Goal: Task Accomplishment & Management: Manage account settings

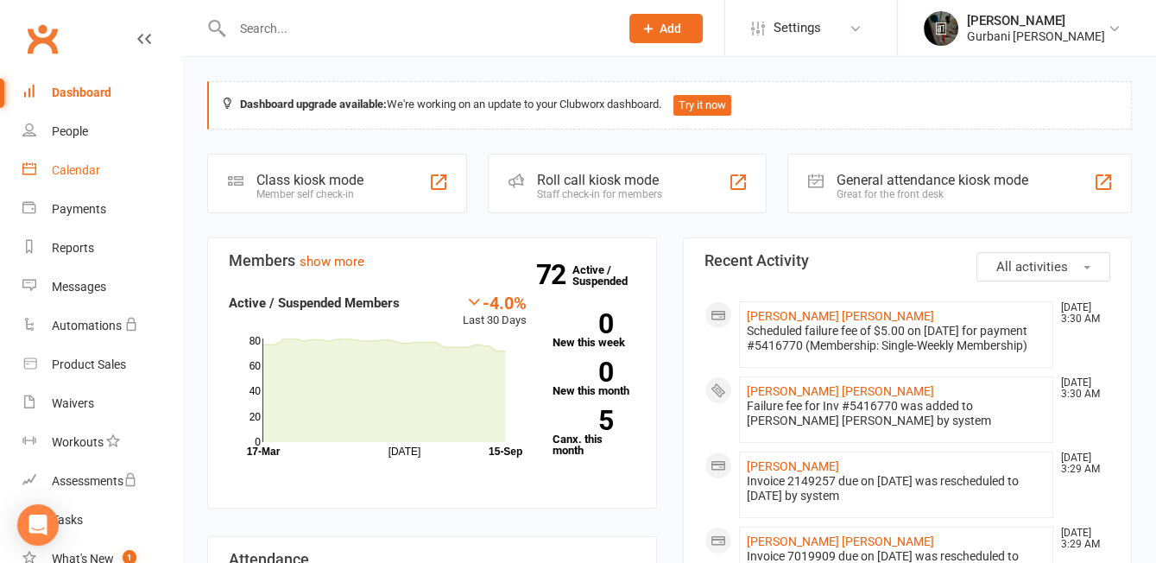
click at [61, 169] on div "Calendar" at bounding box center [76, 170] width 48 height 14
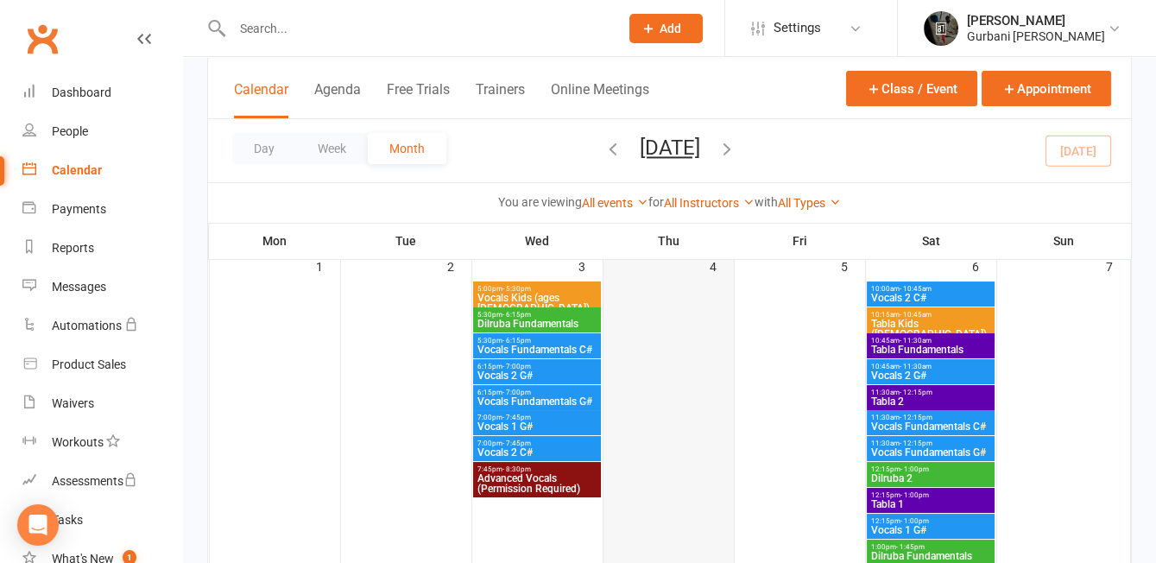
scroll to position [126, 0]
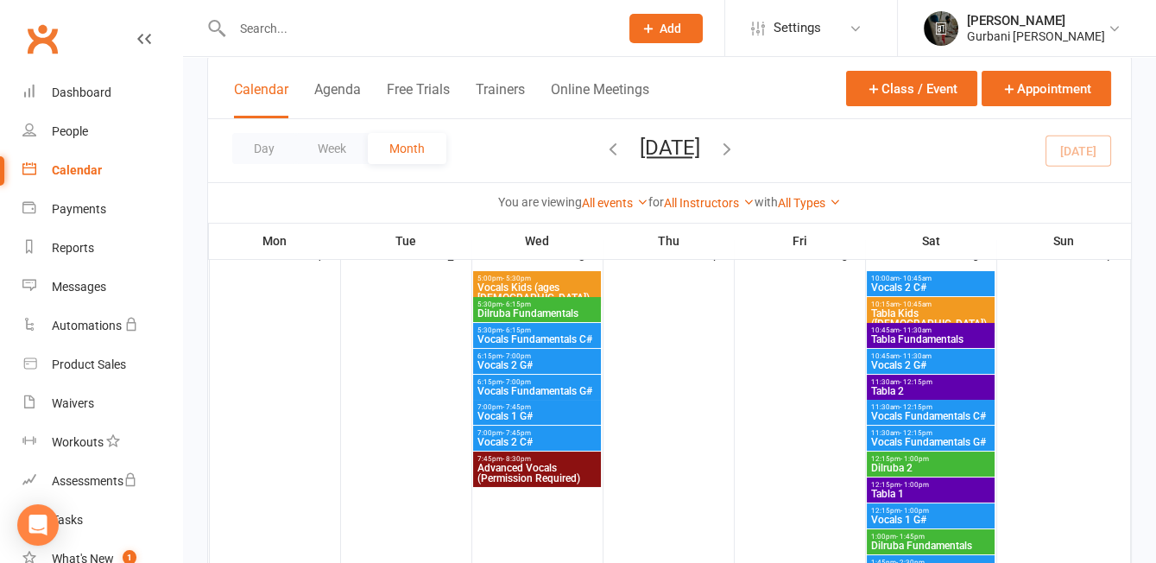
click at [546, 357] on span "6:15pm - 7:00pm" at bounding box center [536, 356] width 120 height 8
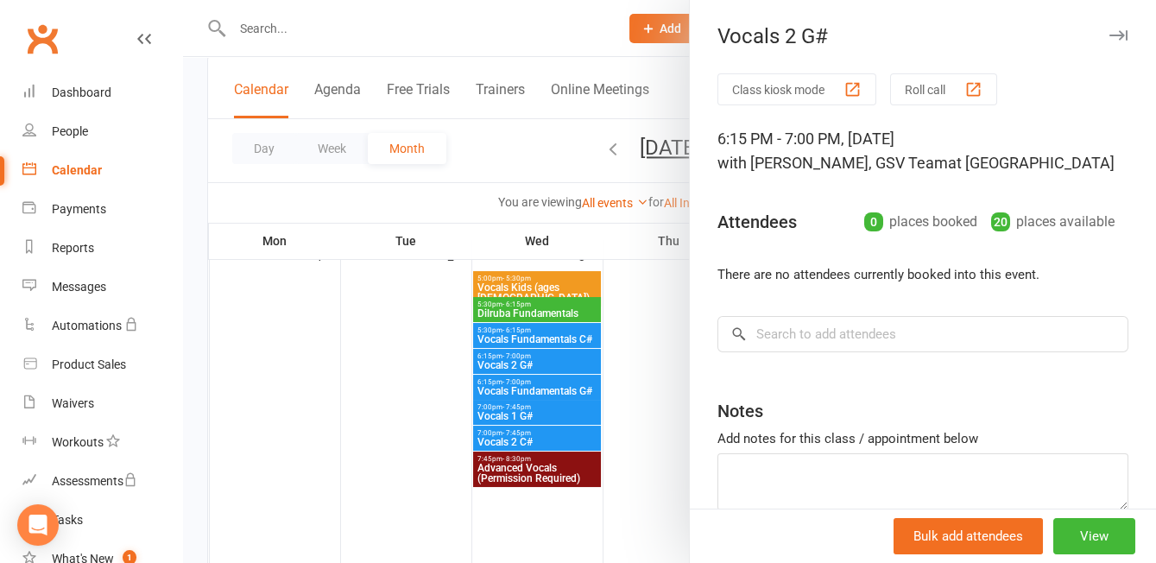
click at [678, 365] on div at bounding box center [669, 281] width 973 height 563
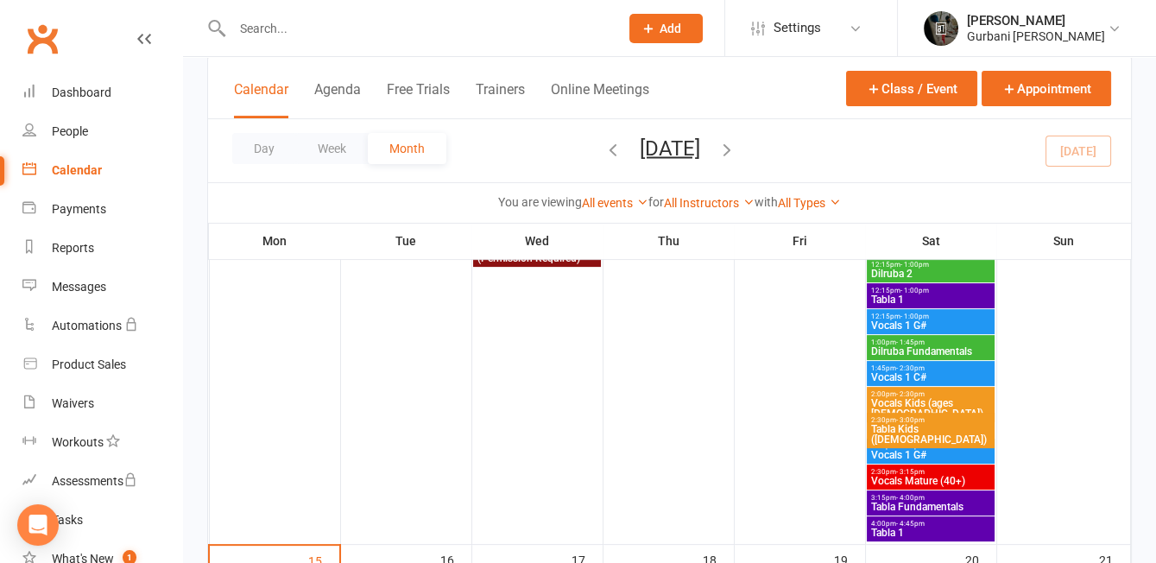
scroll to position [1120, 0]
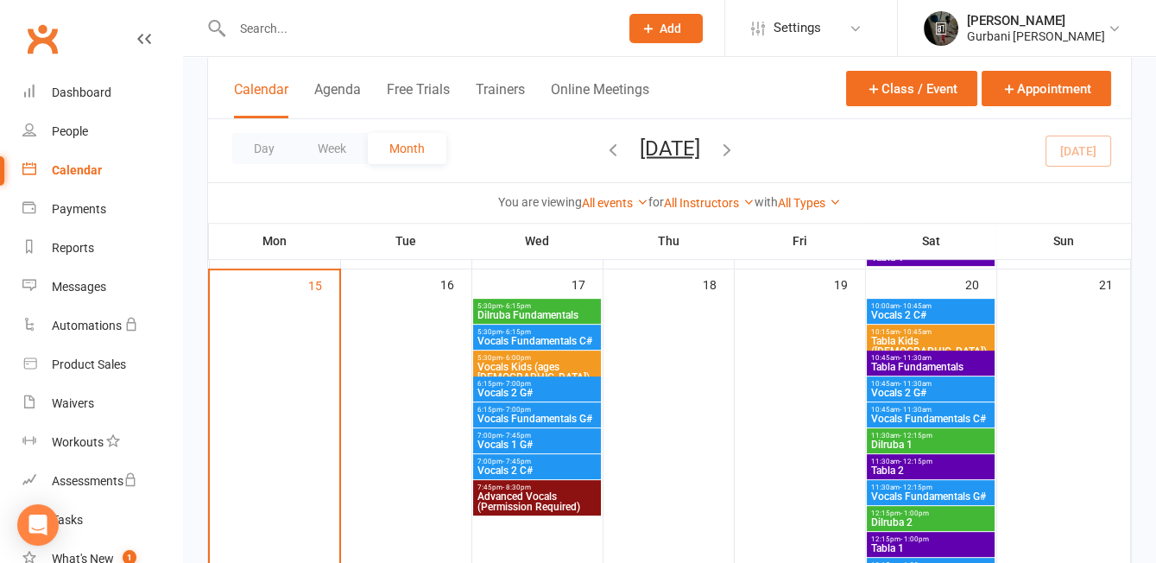
click at [521, 388] on span "Vocals 2 G#" at bounding box center [536, 393] width 120 height 10
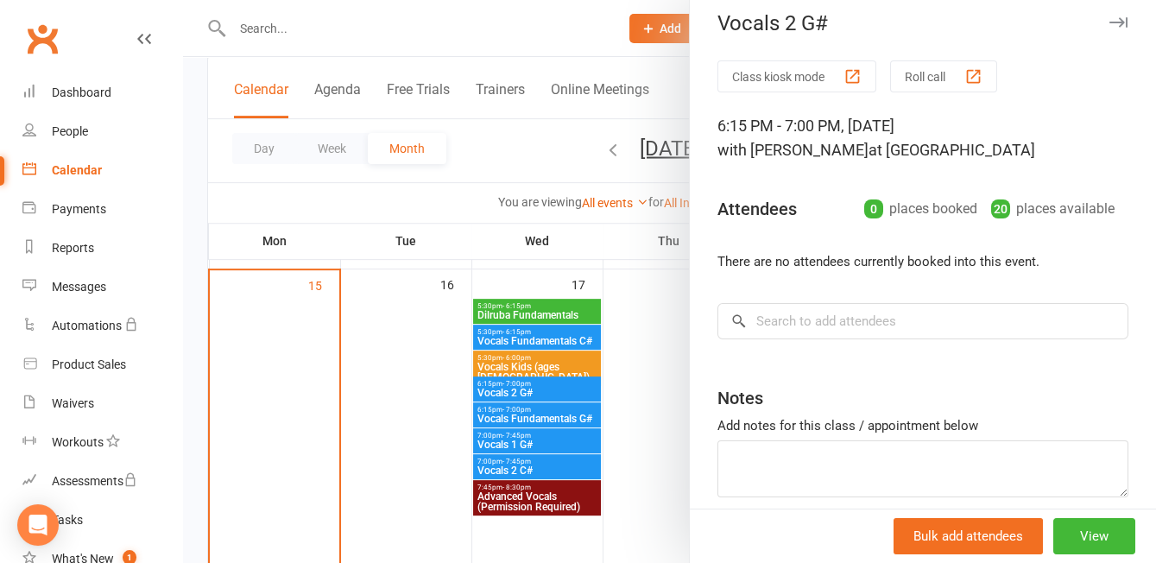
scroll to position [0, 0]
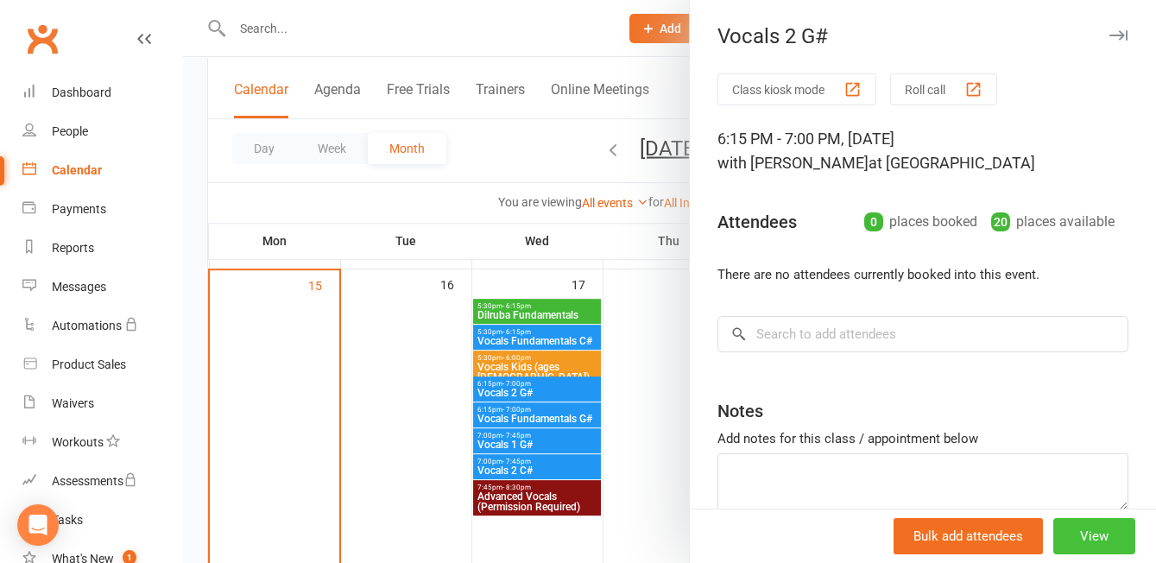
click at [1101, 532] on button "View" at bounding box center [1094, 536] width 82 height 36
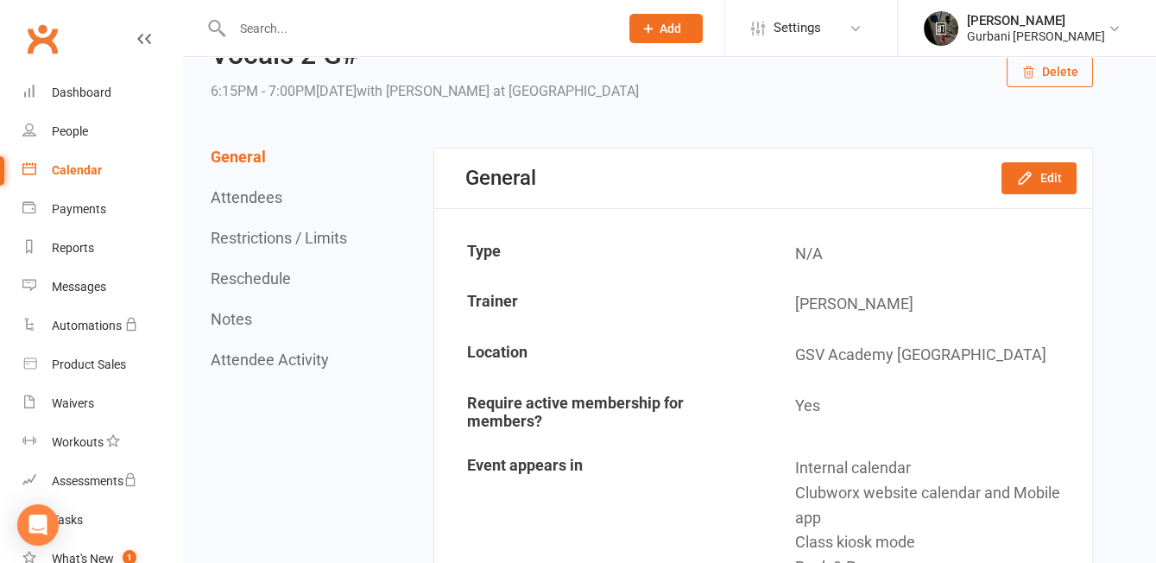
scroll to position [134, 0]
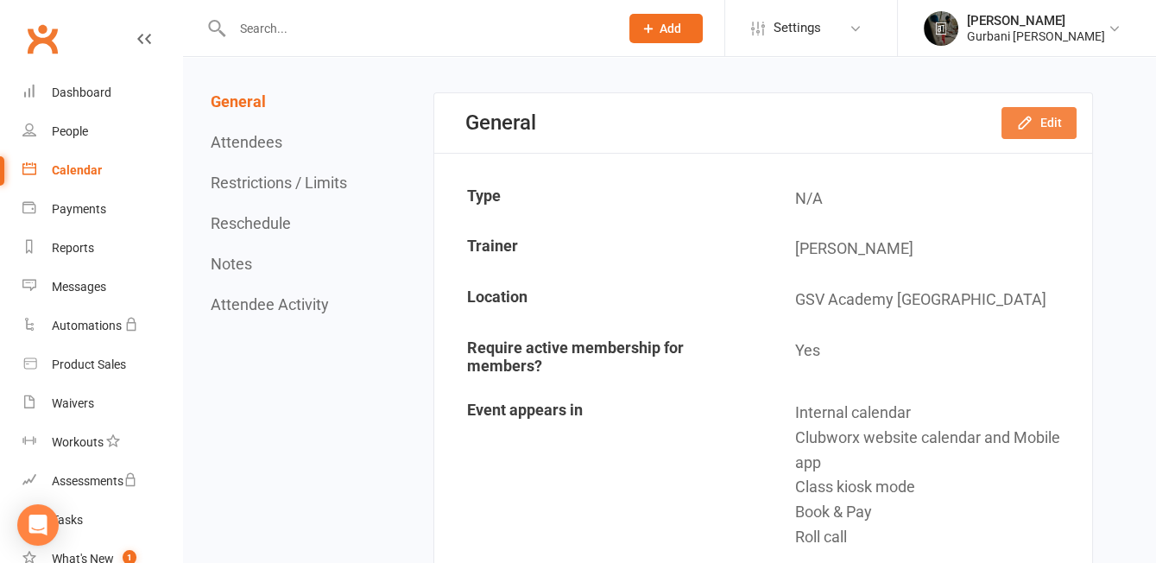
click at [1034, 132] on button "Edit" at bounding box center [1038, 122] width 75 height 31
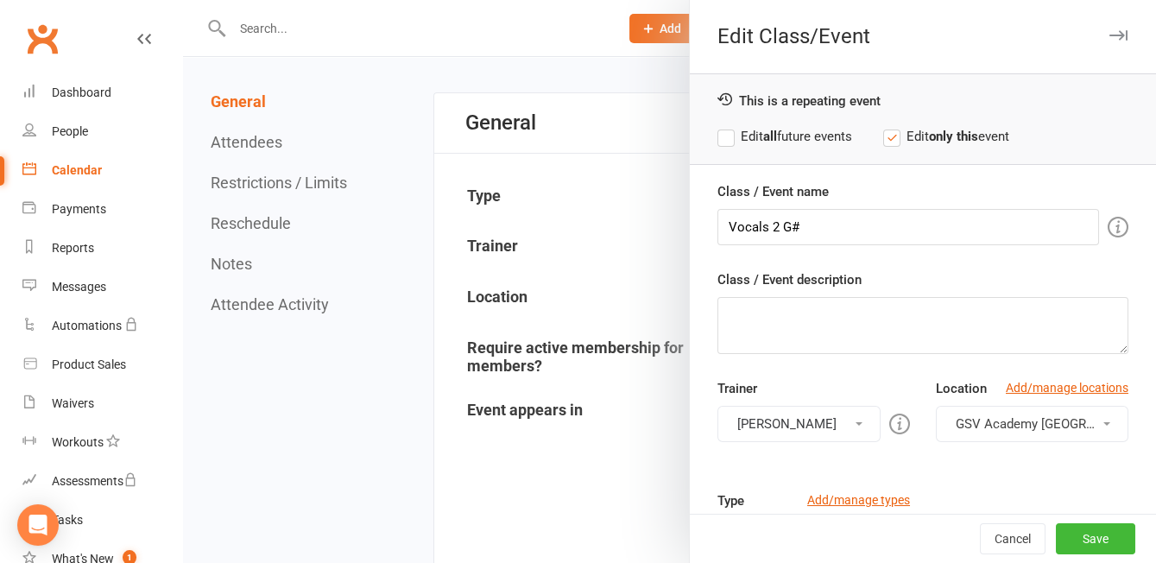
click at [786, 126] on label "Edit all future events" at bounding box center [784, 136] width 135 height 21
click at [820, 430] on button "[PERSON_NAME]" at bounding box center [798, 424] width 163 height 36
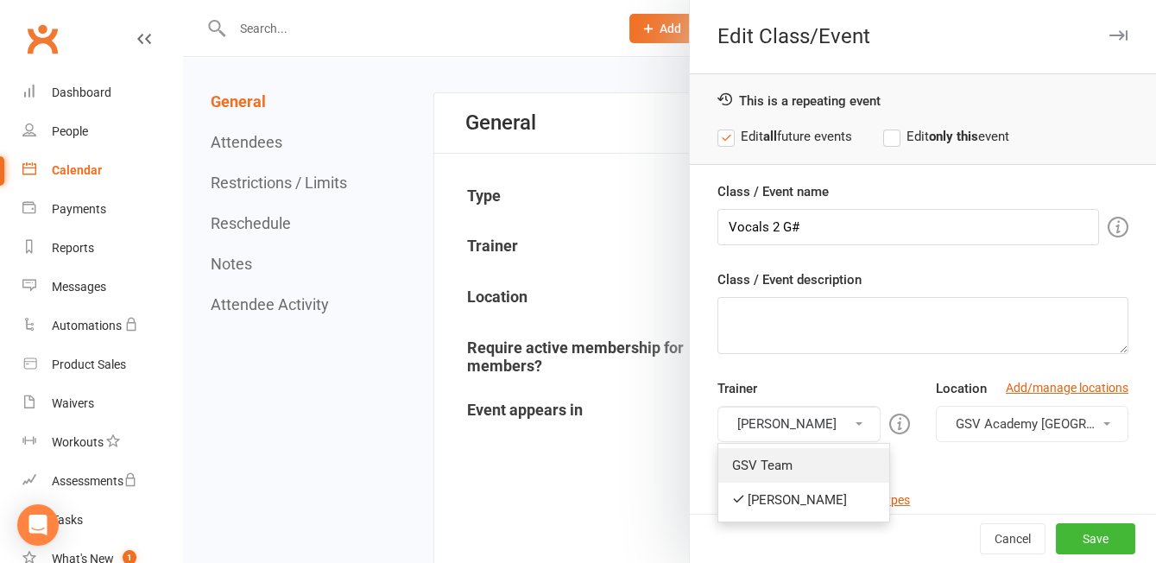
click at [811, 450] on link "GSV Team" at bounding box center [803, 465] width 171 height 35
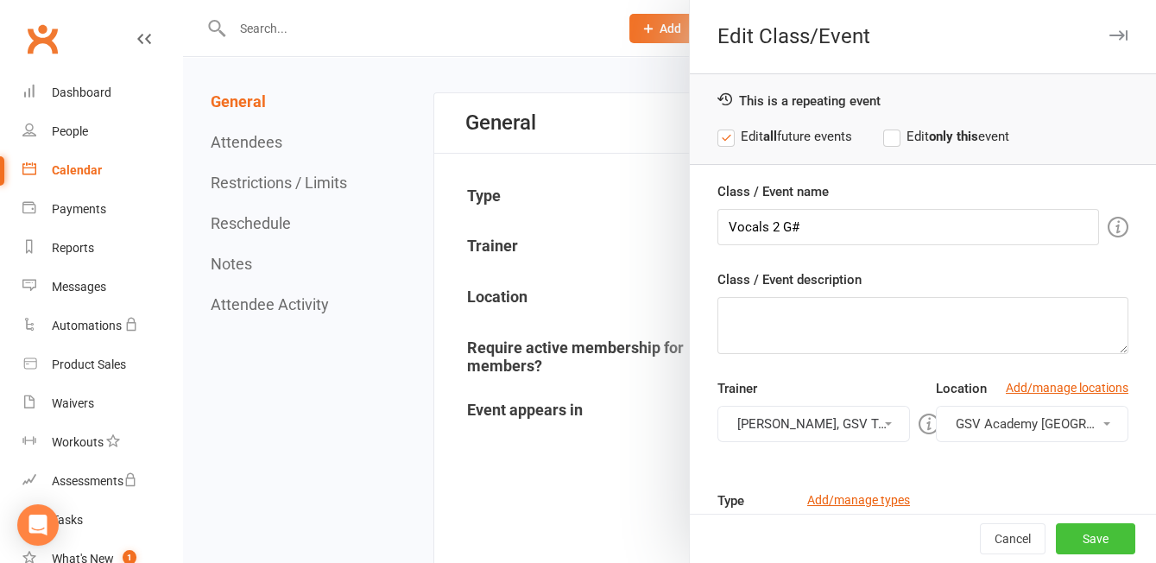
click at [1106, 533] on button "Save" at bounding box center [1095, 538] width 79 height 31
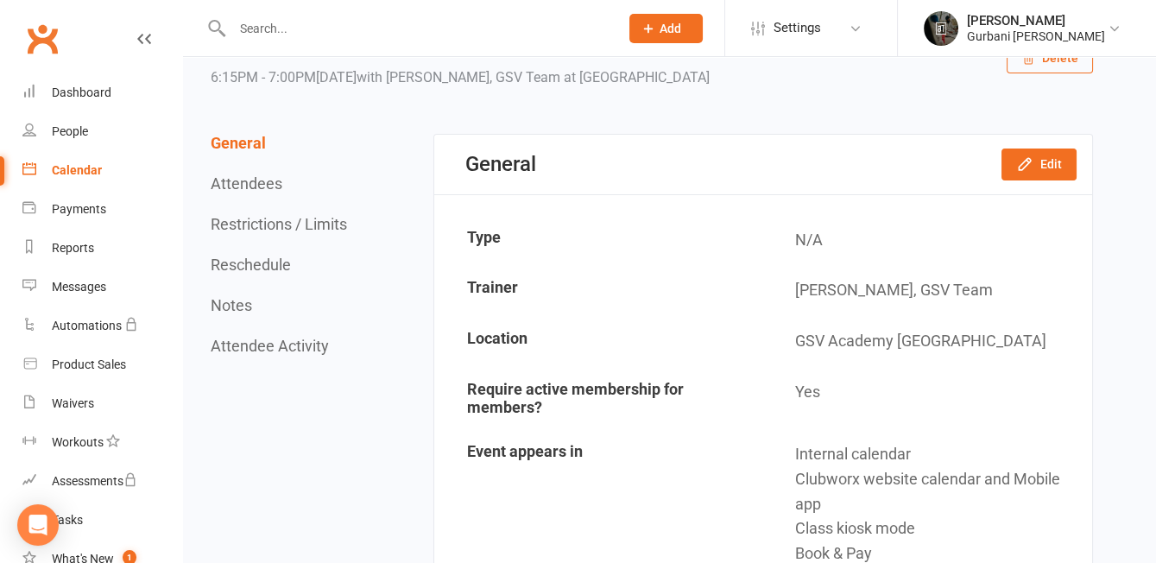
scroll to position [0, 0]
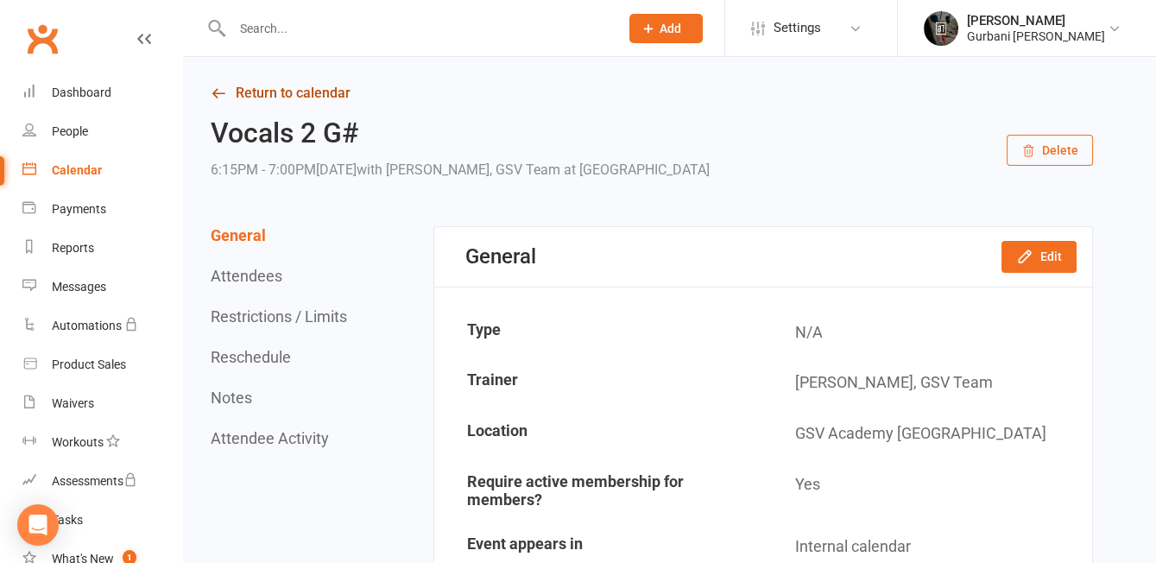
click at [250, 91] on link "Return to calendar" at bounding box center [652, 93] width 882 height 24
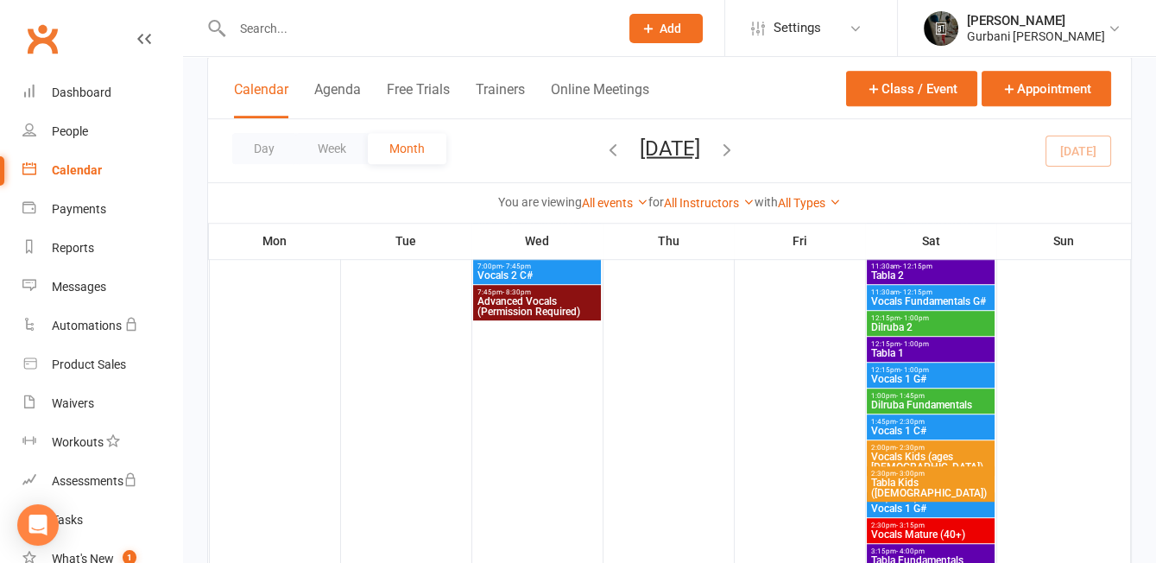
scroll to position [1787, 0]
